Goal: Task Accomplishment & Management: Manage account settings

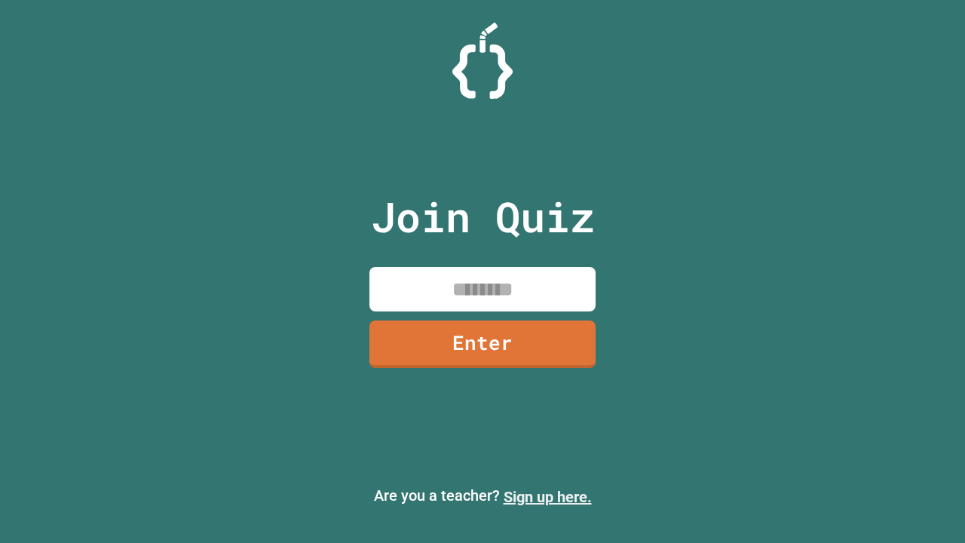
click at [547, 497] on link "Sign up here." at bounding box center [547, 497] width 88 height 18
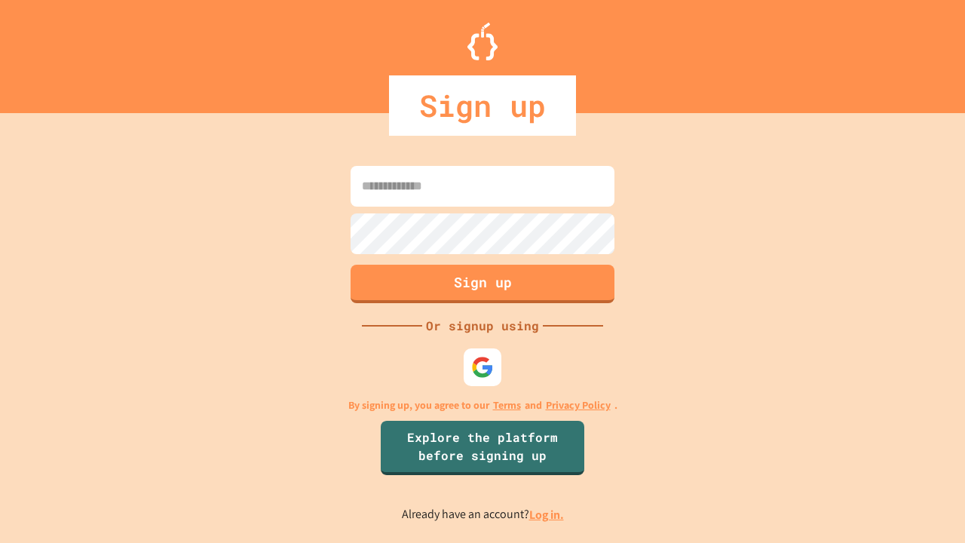
click at [547, 514] on link "Log in." at bounding box center [546, 514] width 35 height 16
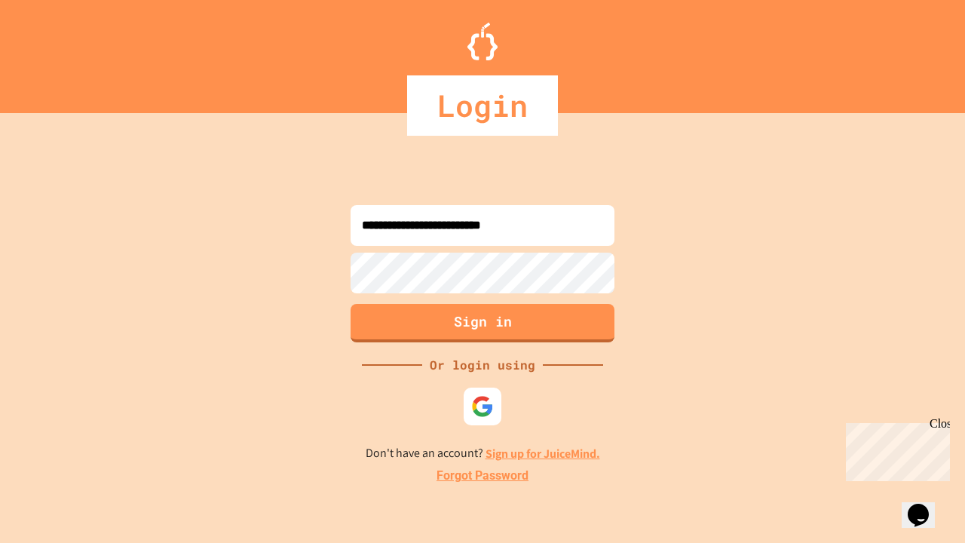
type input "**********"
